Goal: Information Seeking & Learning: Check status

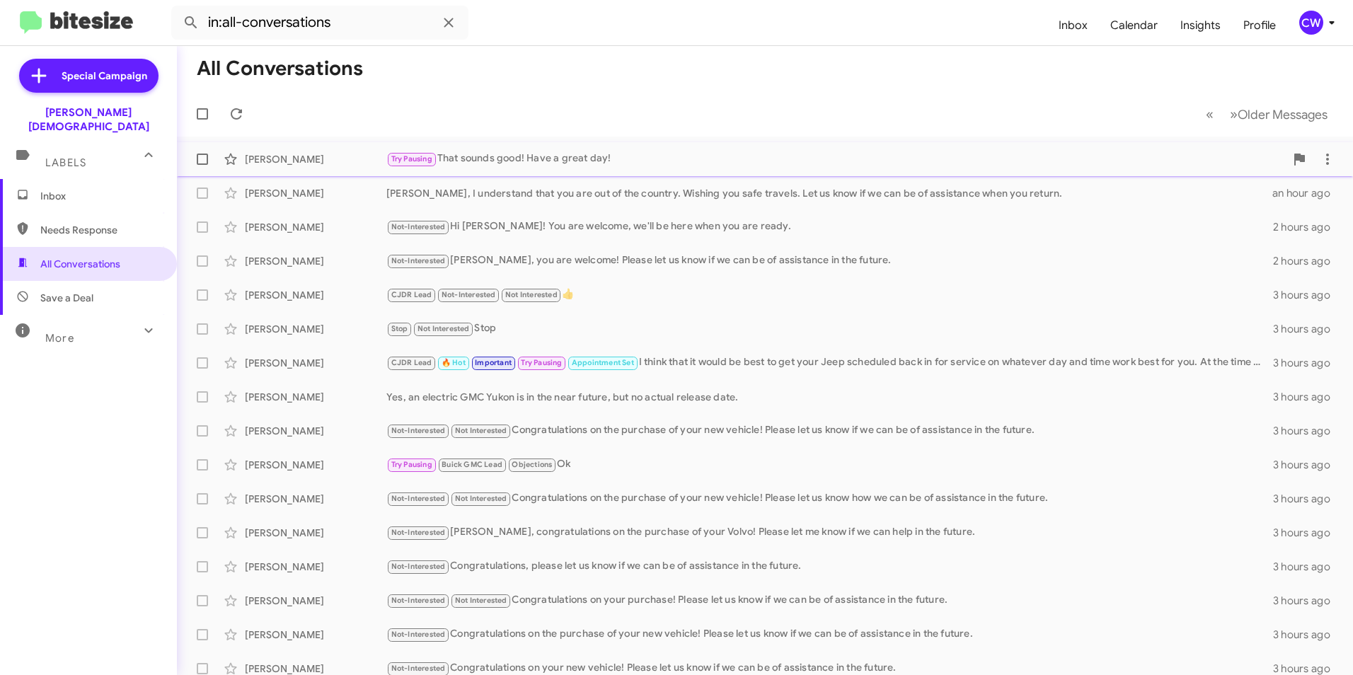
click at [515, 156] on div "Try Pausing That sounds good! Have a great day!" at bounding box center [835, 159] width 899 height 16
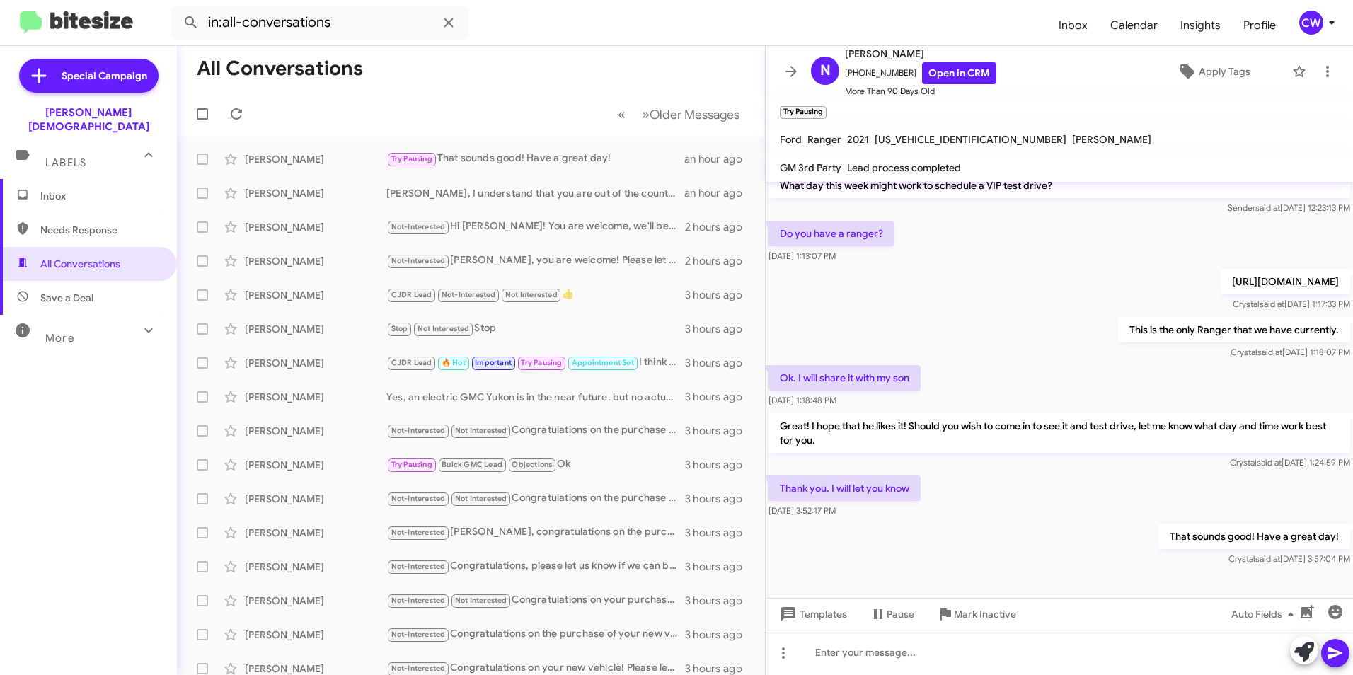
scroll to position [251, 0]
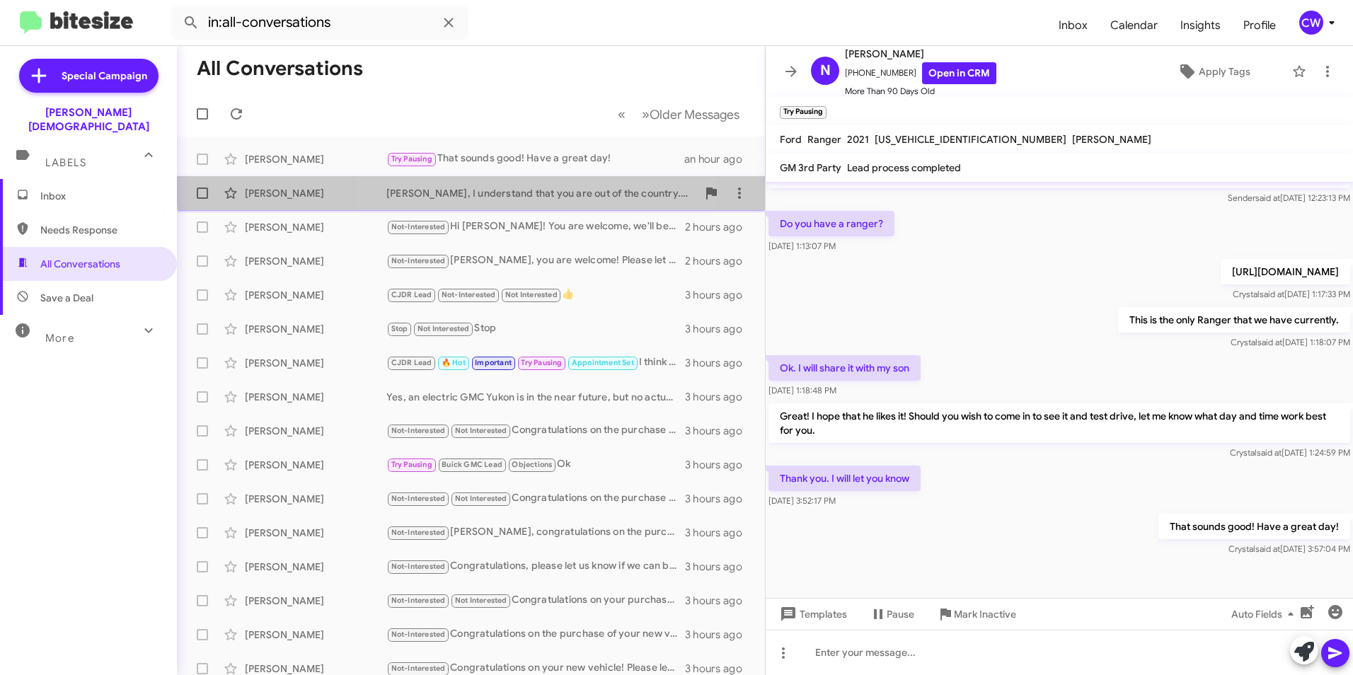
click at [482, 185] on div "[PERSON_NAME] [PERSON_NAME], I understand that you are out of the country. Wish…" at bounding box center [470, 193] width 565 height 28
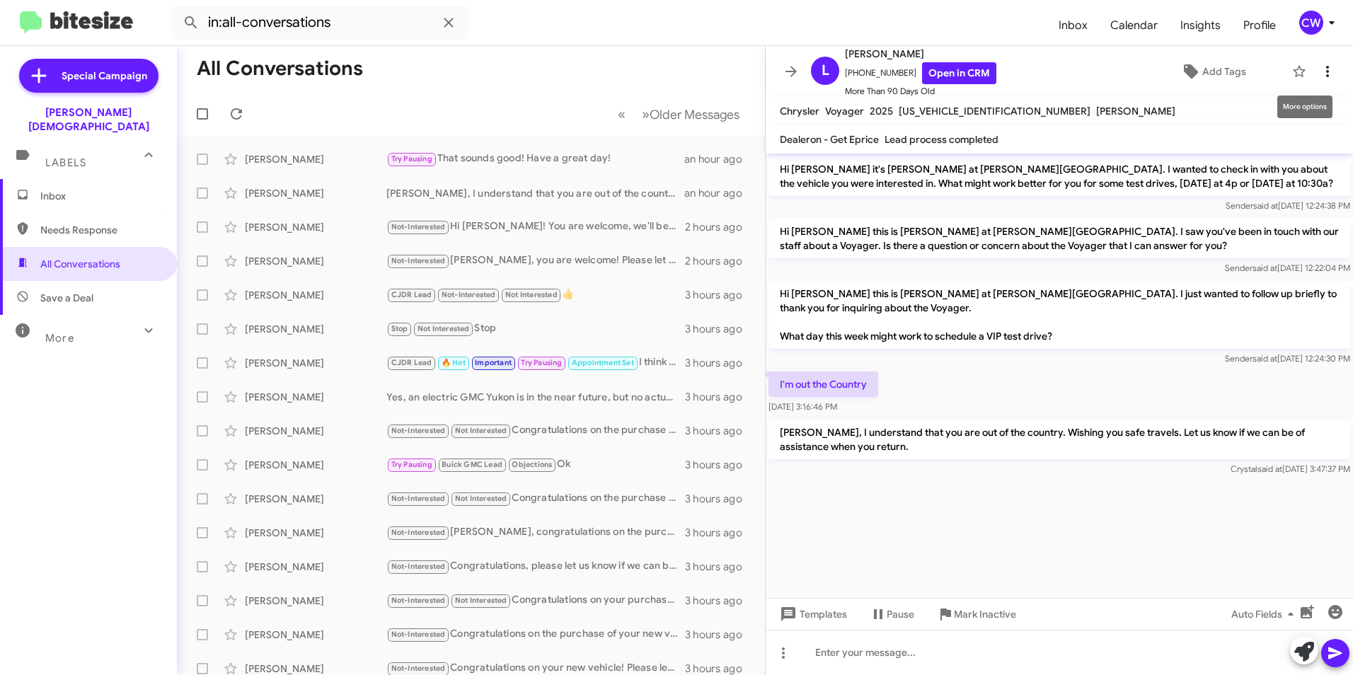
click at [1319, 74] on icon at bounding box center [1327, 71] width 17 height 17
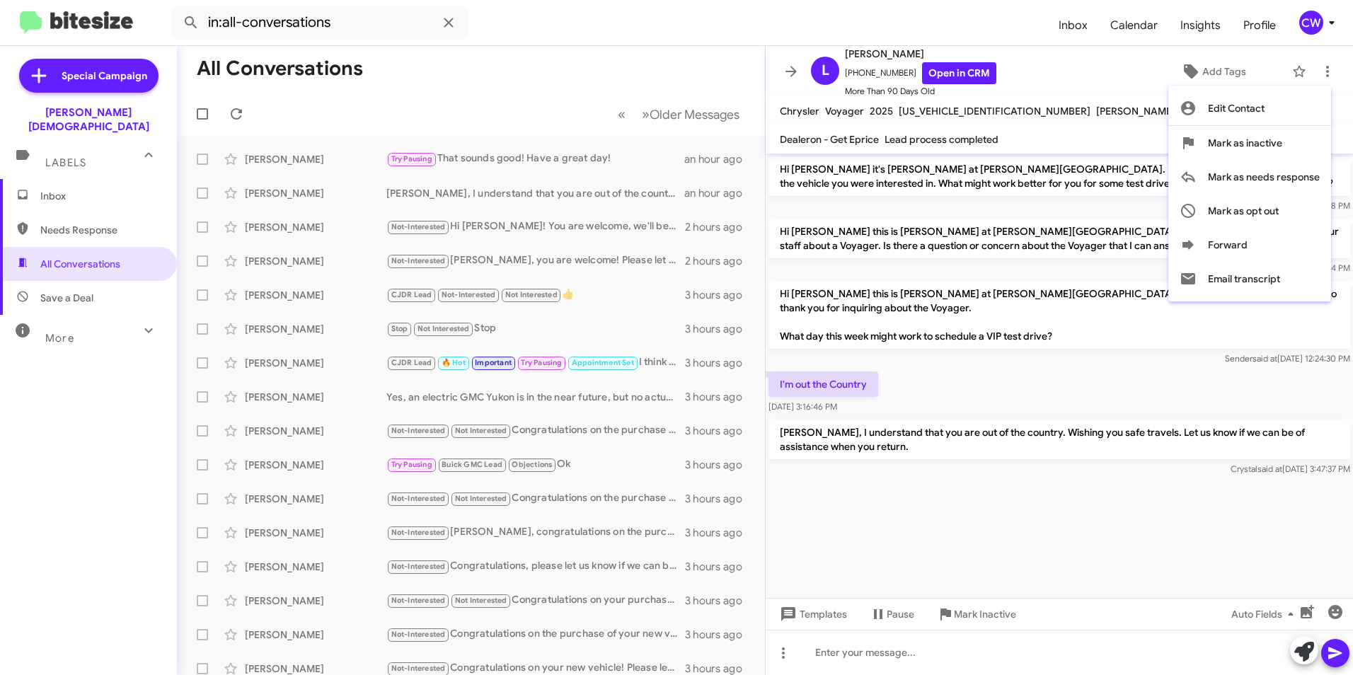
click at [989, 31] on div at bounding box center [676, 337] width 1353 height 675
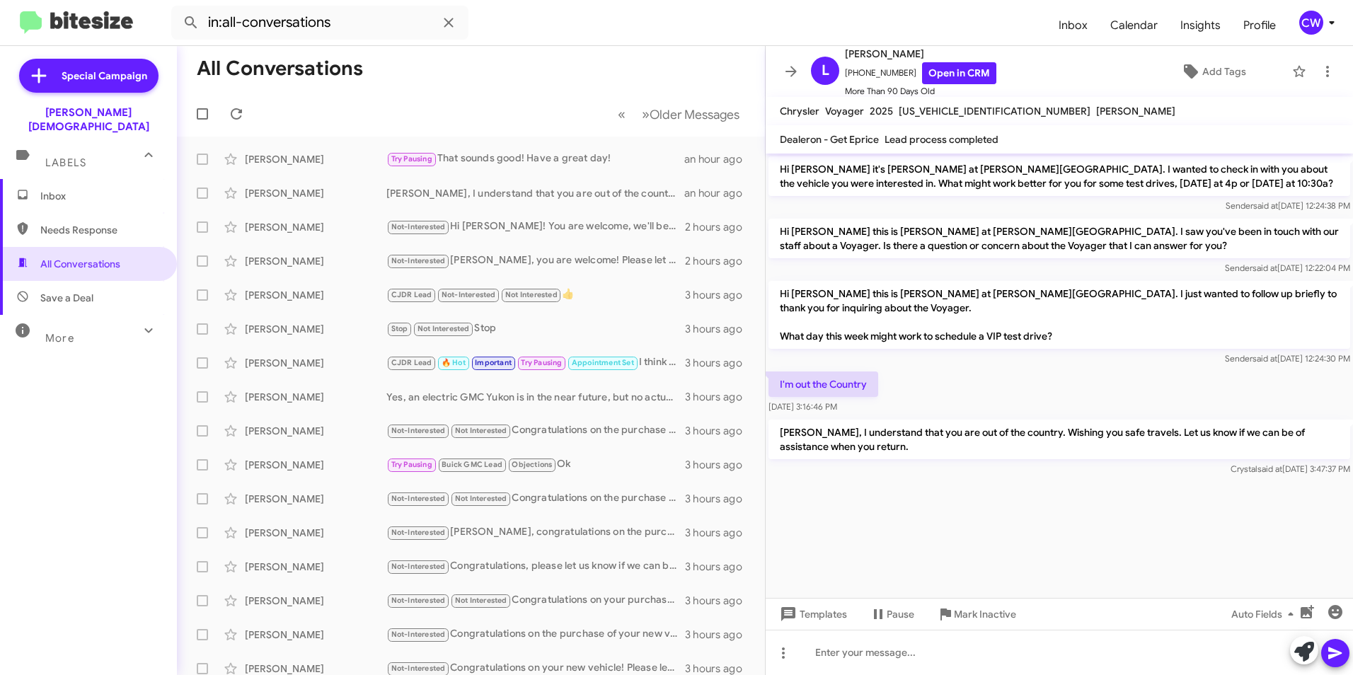
click at [583, 30] on form "in:all-conversations" at bounding box center [609, 23] width 876 height 34
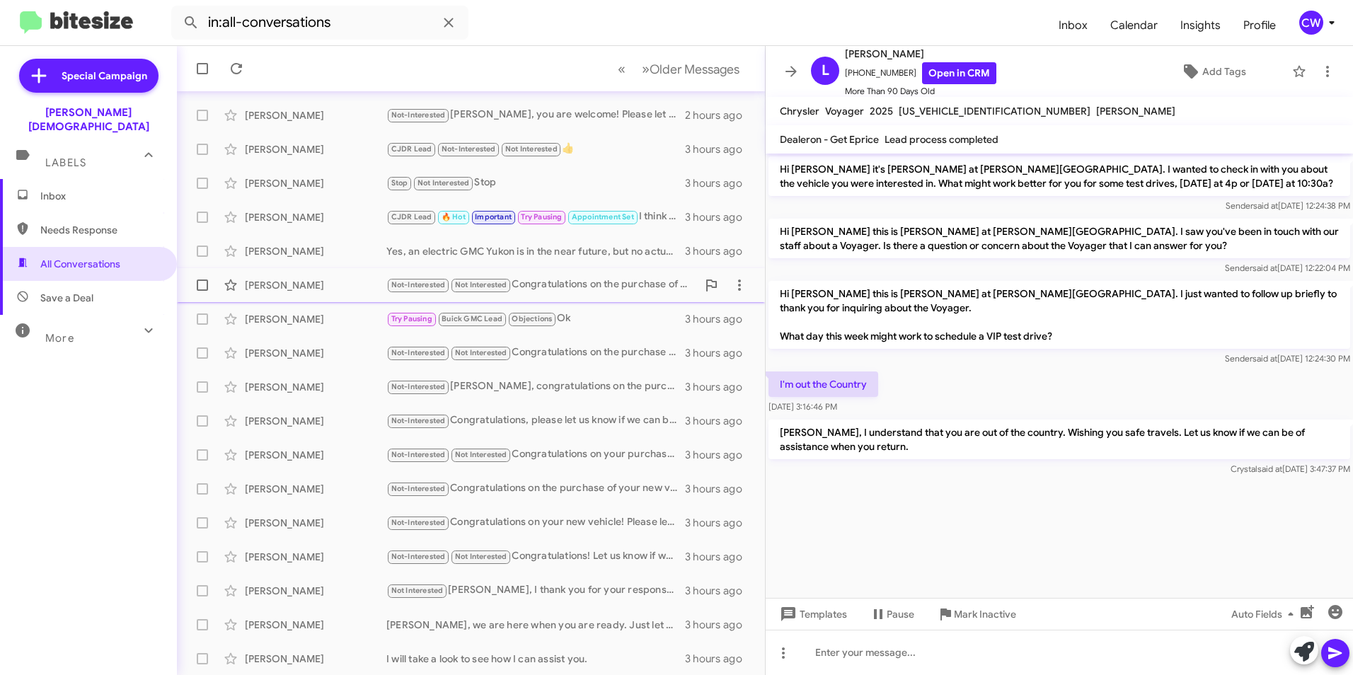
scroll to position [146, 0]
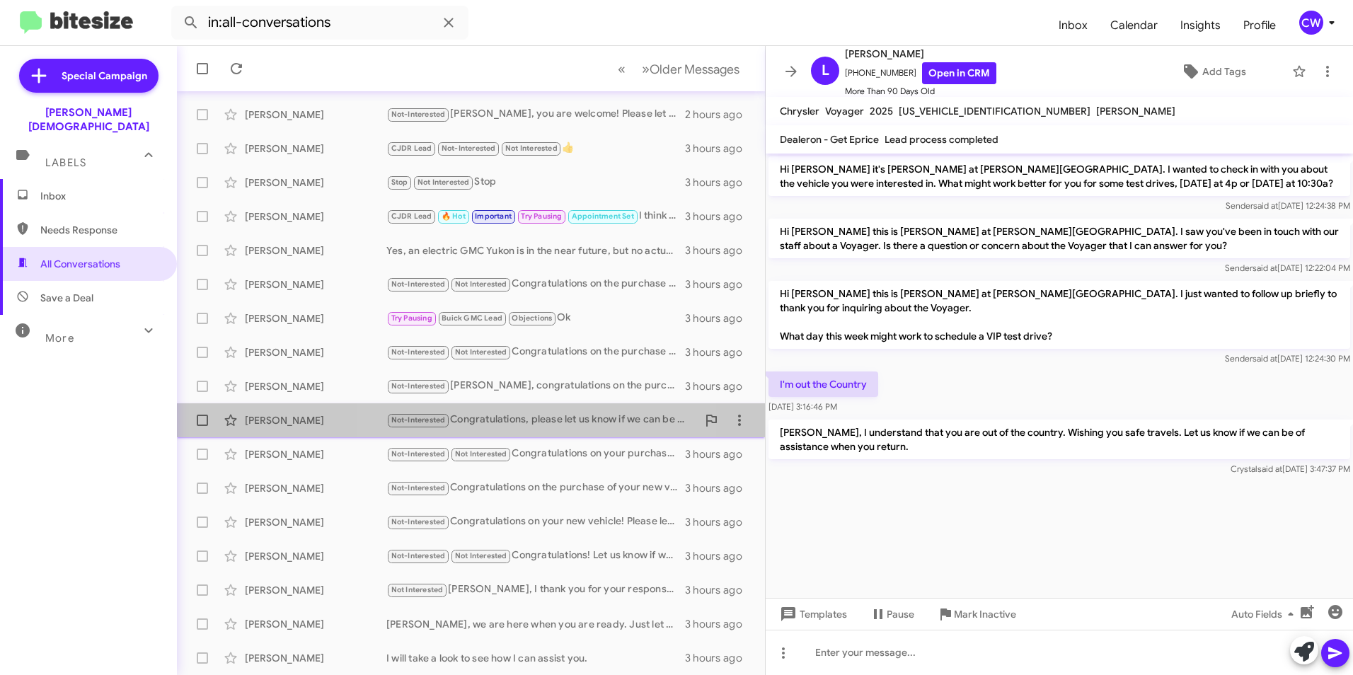
click at [482, 422] on div "Not-Interested Congratulations, please let us know if we can be of assistance i…" at bounding box center [541, 420] width 311 height 16
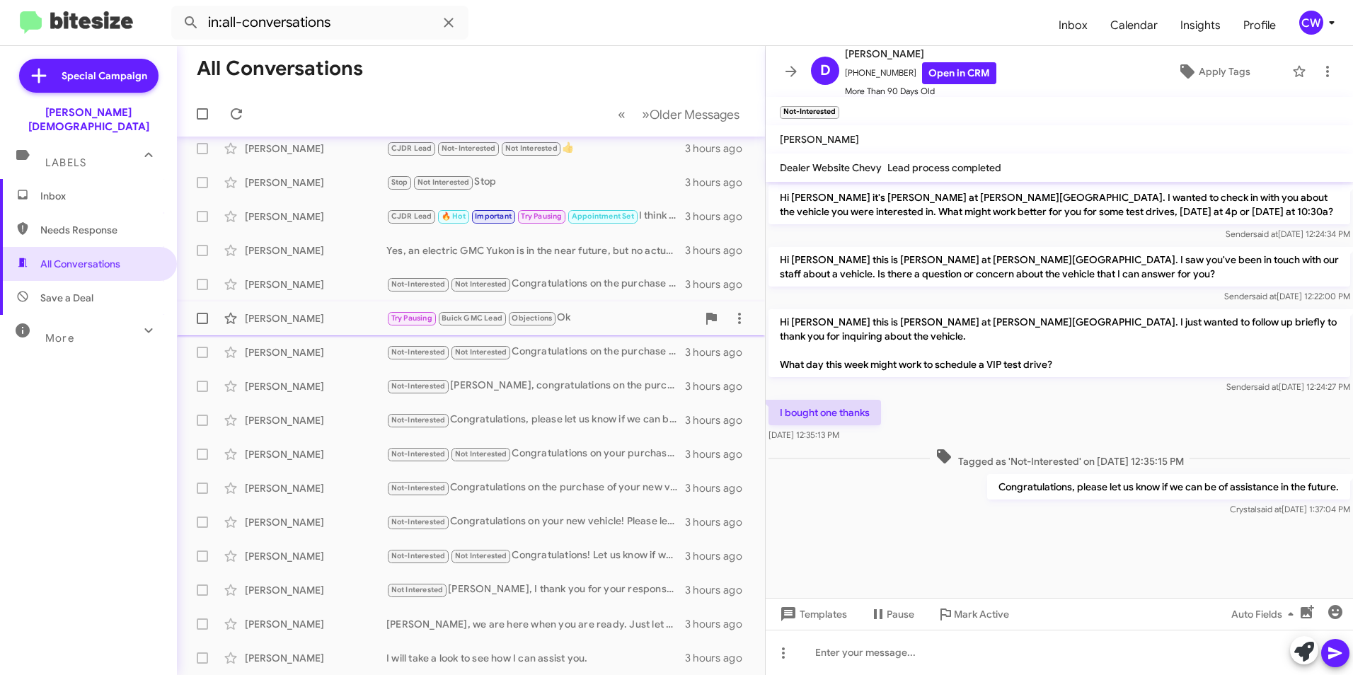
scroll to position [76, 0]
